Goal: Task Accomplishment & Management: Complete application form

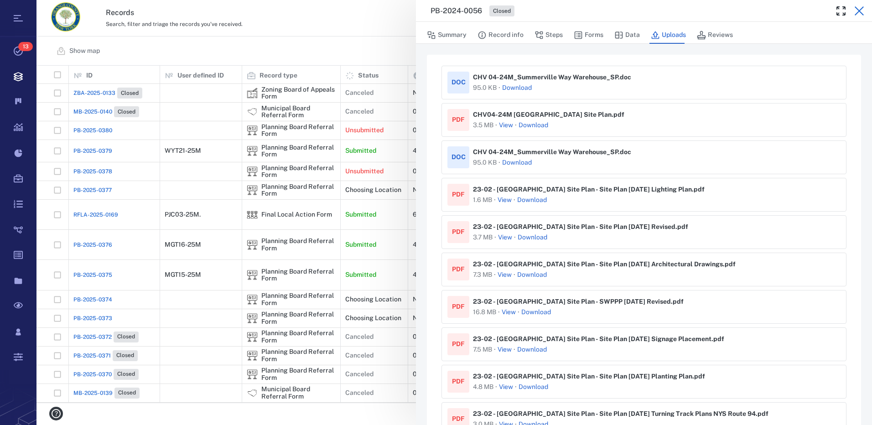
click at [861, 9] on icon "button" at bounding box center [858, 10] width 9 height 9
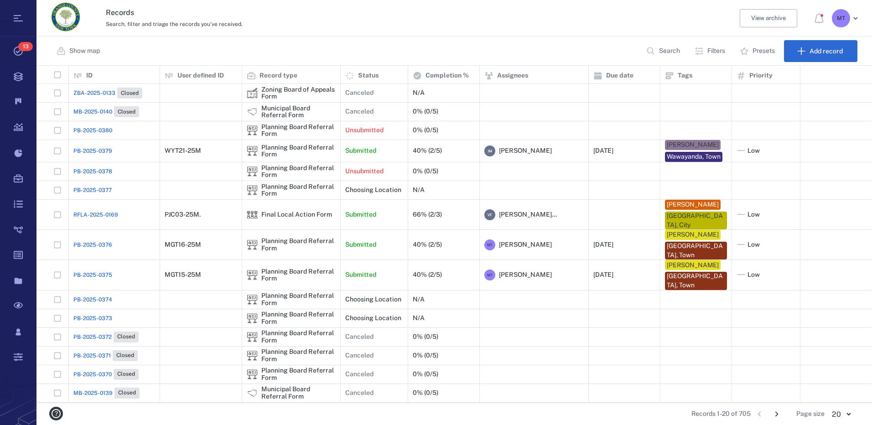
click at [707, 51] on p "Filters" at bounding box center [716, 51] width 18 height 9
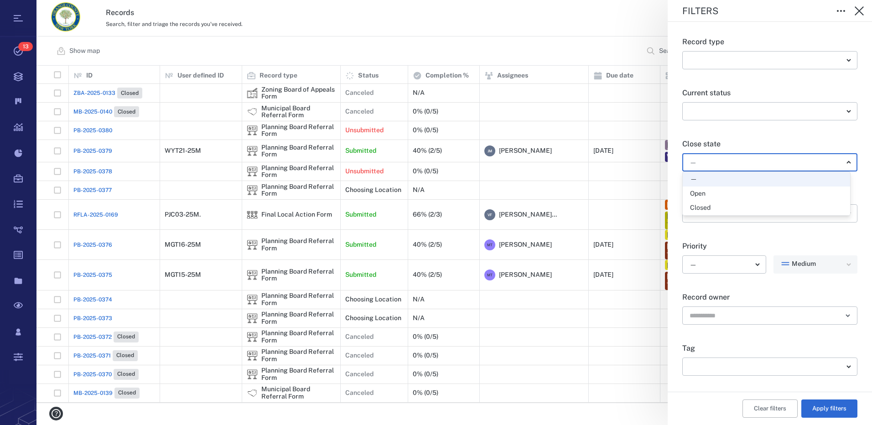
click at [842, 163] on body "Tasks 13 Records Boards Dashboard Reports Record types Guide steps Rules Form b…" at bounding box center [436, 212] width 872 height 425
click at [742, 195] on div "Open" at bounding box center [766, 193] width 153 height 9
type input "*****"
click at [845, 371] on body "Tasks 13 Records Boards Dashboard Reports Record types Guide steps Rules Form b…" at bounding box center [436, 212] width 872 height 425
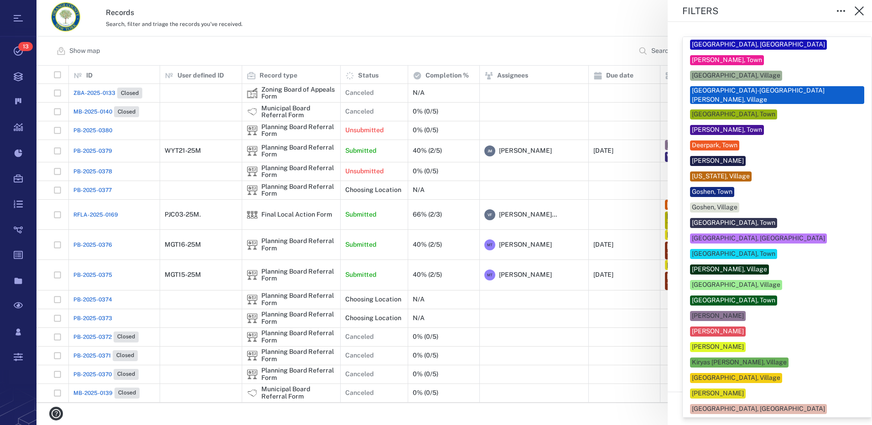
click at [765, 388] on div "[PERSON_NAME]" at bounding box center [777, 393] width 174 height 10
type input "***"
drag, startPoint x: 862, startPoint y: 403, endPoint x: 855, endPoint y: 403, distance: 6.8
click at [861, 403] on div at bounding box center [436, 212] width 872 height 425
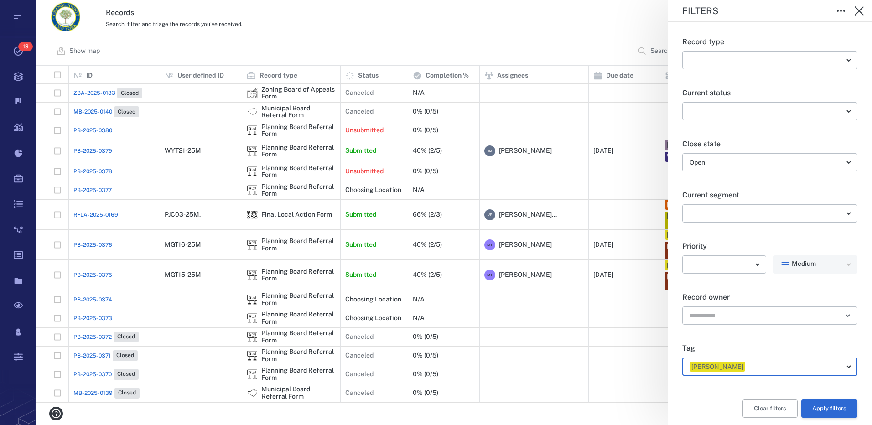
click at [822, 412] on button "Apply filters" at bounding box center [829, 408] width 56 height 18
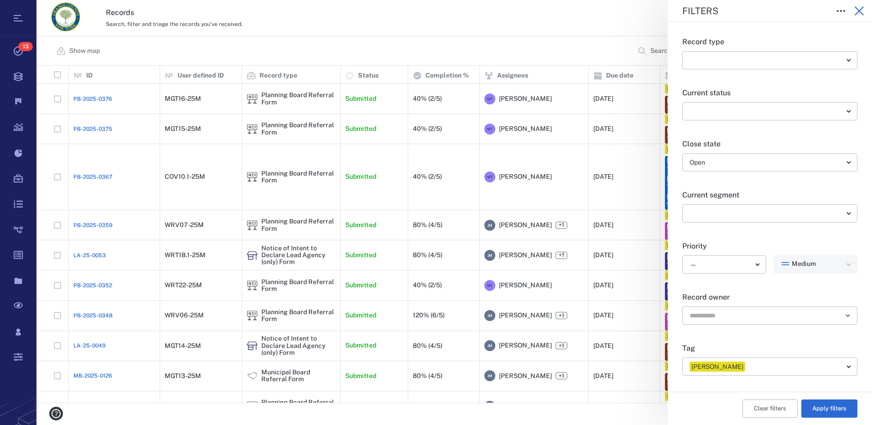
click at [858, 11] on icon "button" at bounding box center [858, 10] width 9 height 9
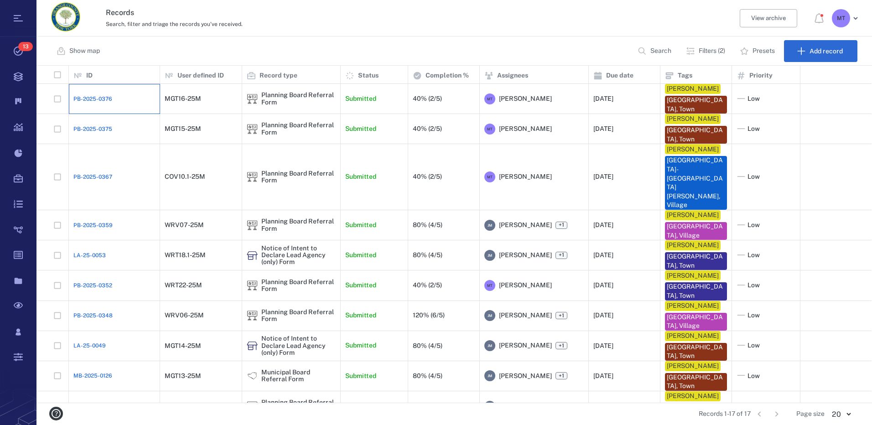
click at [150, 101] on div "PB-2025-0376" at bounding box center [114, 99] width 82 height 18
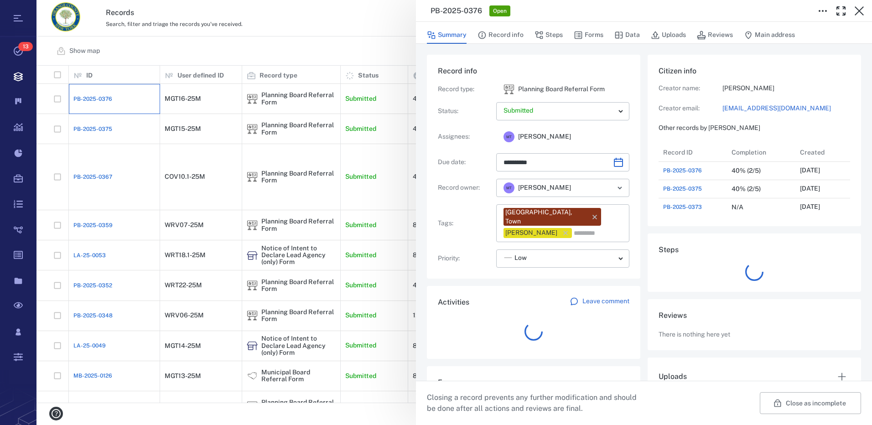
scroll to position [474, 174]
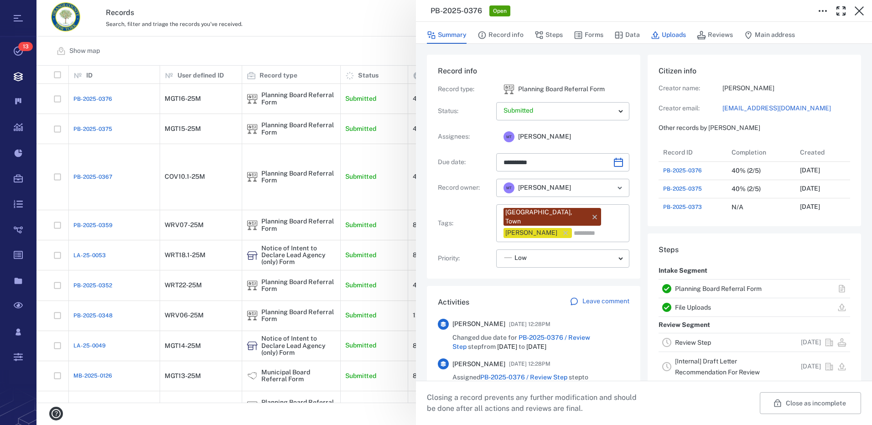
click at [677, 31] on button "Uploads" at bounding box center [668, 34] width 35 height 17
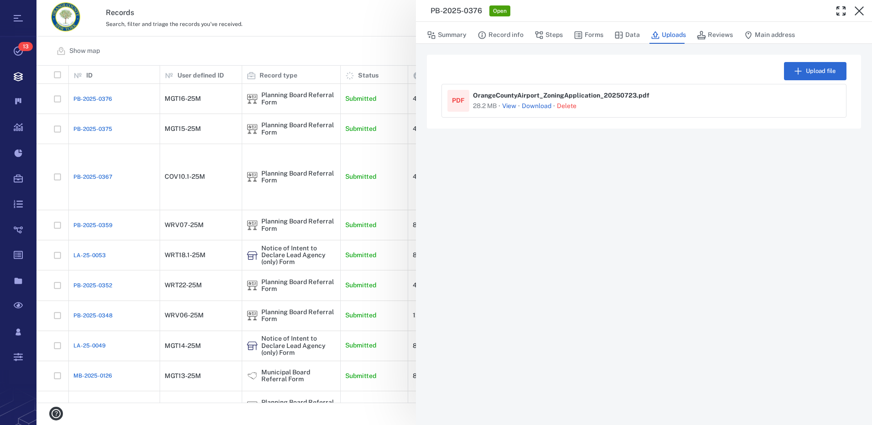
click at [508, 106] on button "View" at bounding box center [509, 106] width 14 height 9
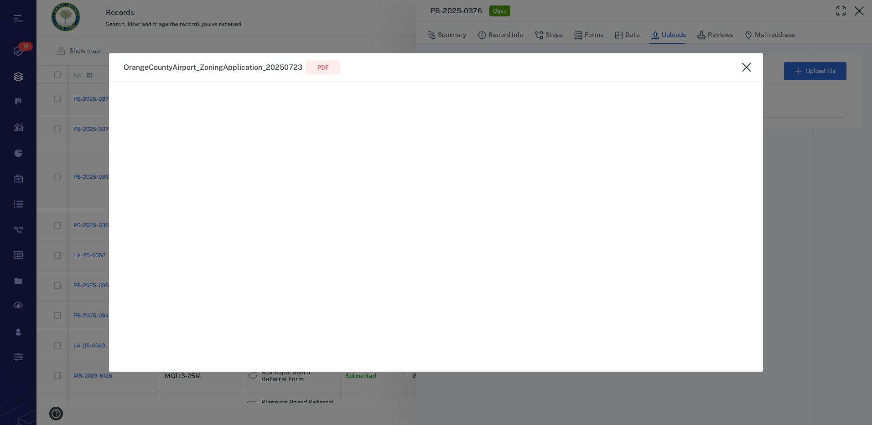
click at [748, 67] on icon "close" at bounding box center [746, 67] width 11 height 11
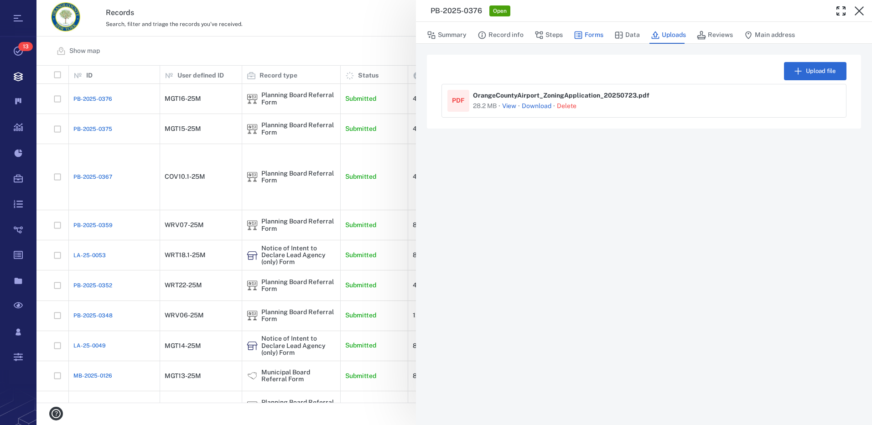
click at [594, 35] on button "Forms" at bounding box center [589, 34] width 30 height 17
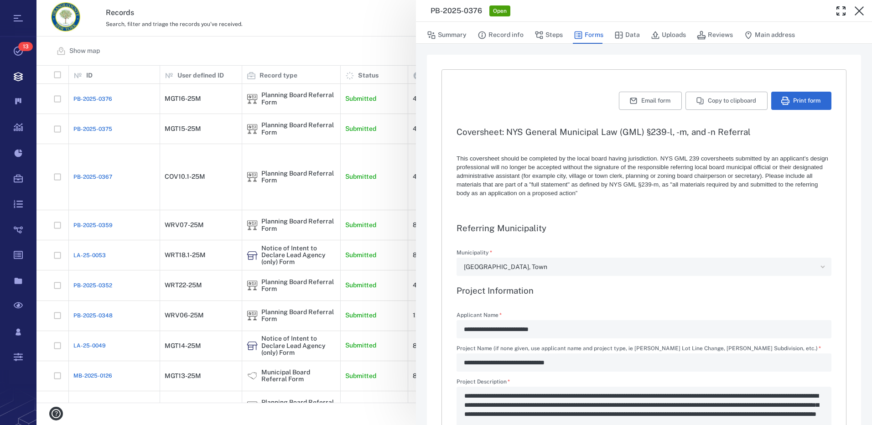
type textarea "*"
click at [863, 9] on icon "button" at bounding box center [858, 10] width 11 height 11
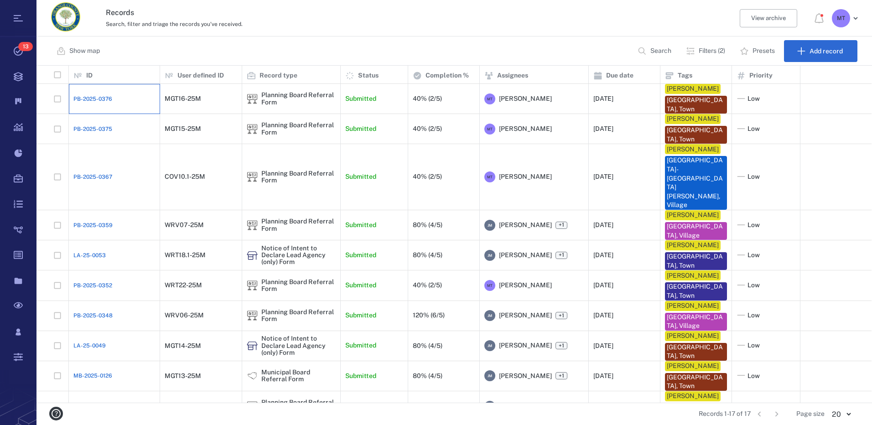
click at [134, 106] on div "PB-2025-0376" at bounding box center [114, 99] width 82 height 18
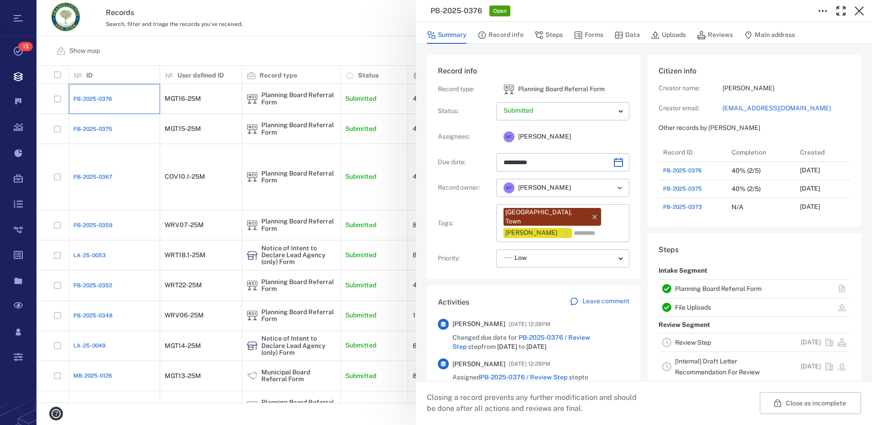
type input "**********"
